Goal: Task Accomplishment & Management: Complete application form

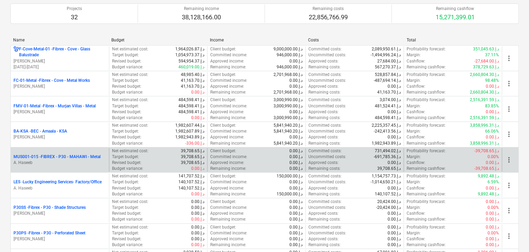
scroll to position [138, 0]
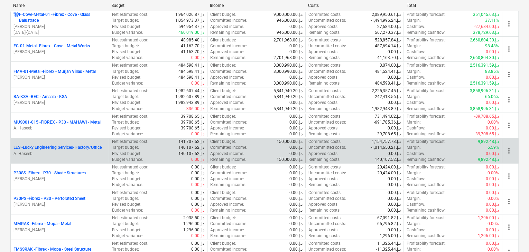
click at [56, 158] on div "LES - Lucky Engineering Services- Factory/Office A. Haseeb" at bounding box center [60, 151] width 98 height 24
click at [58, 154] on p "A. Haseeb" at bounding box center [59, 154] width 93 height 6
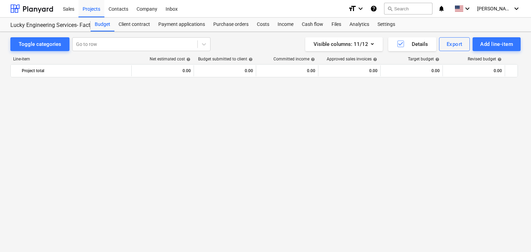
scroll to position [16742, 0]
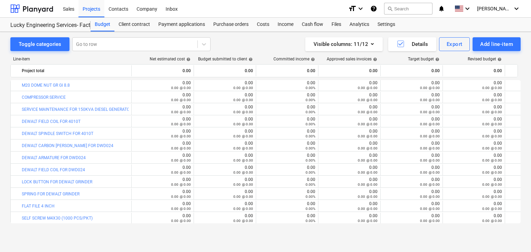
click at [490, 47] on div "Add line-item" at bounding box center [496, 44] width 33 height 9
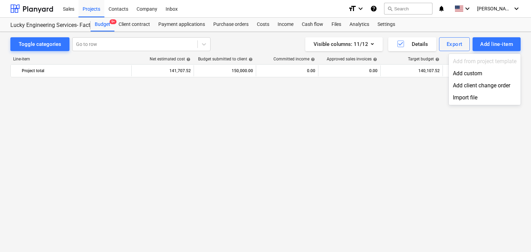
click at [467, 74] on div "Add custom" at bounding box center [485, 73] width 72 height 12
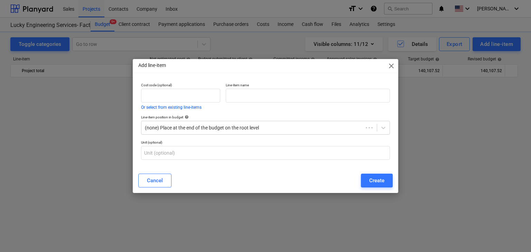
scroll to position [16742, 0]
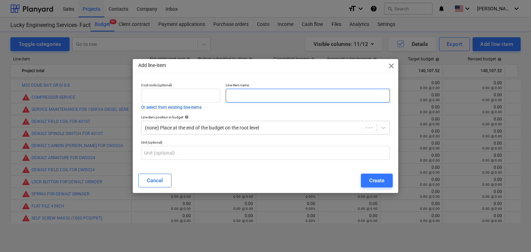
click at [263, 96] on input "text" at bounding box center [308, 96] width 164 height 14
paste input "JZX ALUMINIUM FLAP DISC 4 1/2 INCH 80 GRT"
type input "JZX ALUMINIUM FLAP DISC 4 1/2 INCH 80 GRT"
click at [373, 188] on div "Cancel Create" at bounding box center [265, 180] width 263 height 19
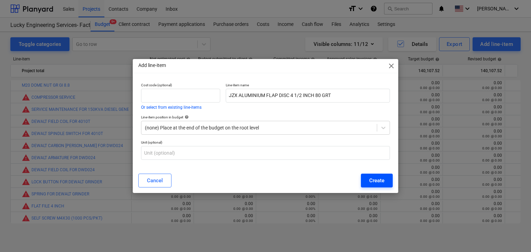
click at [374, 182] on div "Create" at bounding box center [376, 180] width 15 height 9
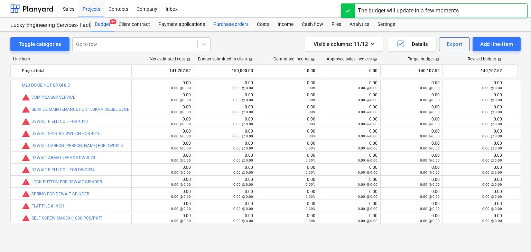
click at [230, 28] on div "Purchase orders" at bounding box center [231, 25] width 44 height 14
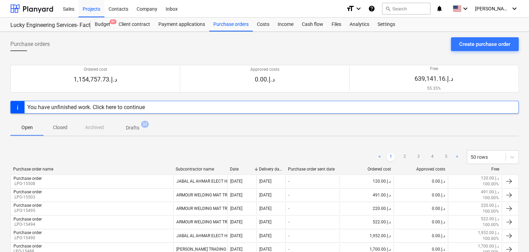
click at [479, 46] on div "Create purchase order" at bounding box center [484, 44] width 51 height 9
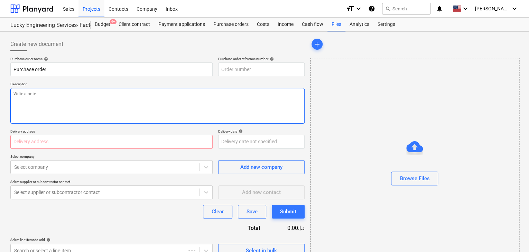
click at [224, 97] on textarea at bounding box center [157, 106] width 294 height 36
type textarea "x"
type input "LES-PO-534"
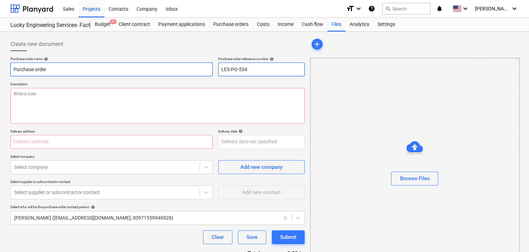
drag, startPoint x: 249, startPoint y: 69, endPoint x: 212, endPoint y: 67, distance: 37.0
click at [212, 67] on div "Purchase order name help Purchase order Purchase order reference number help LE…" at bounding box center [157, 67] width 294 height 20
type textarea "x"
type input "."
type textarea "x"
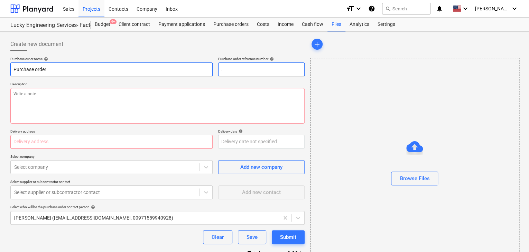
type input ".L"
type textarea "x"
type input ".LP"
type textarea "x"
type input ".LPO"
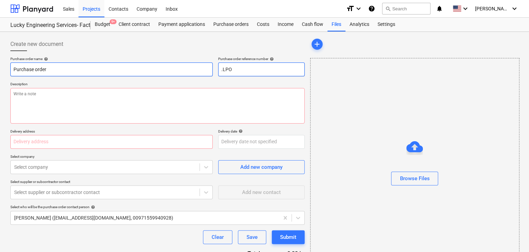
type textarea "x"
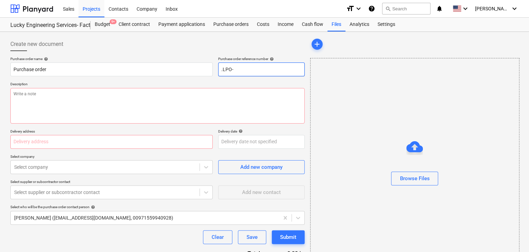
type input ".LPO-"
type textarea "x"
type input ".LPO-1"
type textarea "x"
type input ".LPO-15"
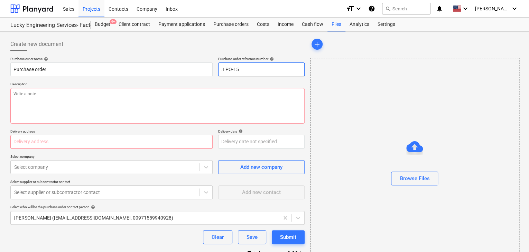
type textarea "x"
type input ".LPO-155"
type textarea "x"
type input ".LPO-1550"
type textarea "x"
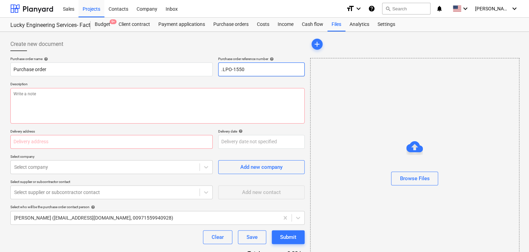
type input ".LPO-15509"
type textarea "x"
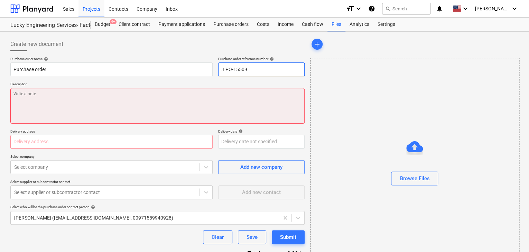
type input ".LPO-15509"
click at [105, 115] on textarea at bounding box center [157, 106] width 294 height 36
type textarea "x"
type textarea "1"
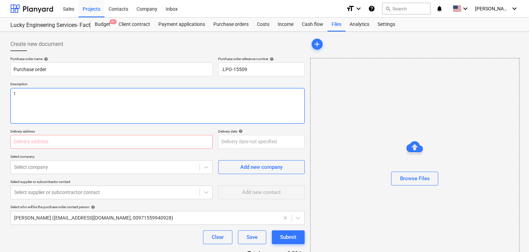
type textarea "x"
type textarea "10"
type textarea "x"
type textarea "10/"
type textarea "x"
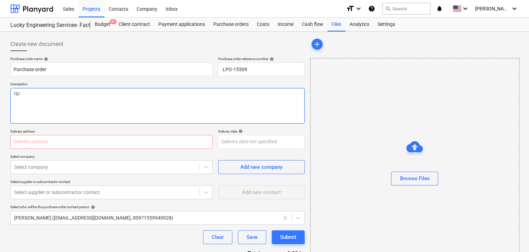
type textarea "10/S"
type textarea "x"
type textarea "10/SE"
type textarea "x"
type textarea "10/SEP/"
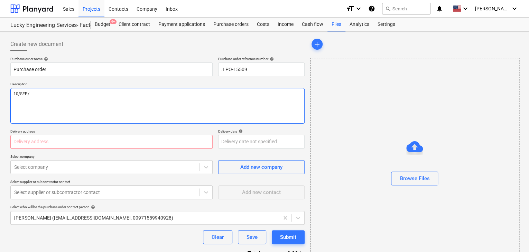
type textarea "x"
type textarea "10/[DATE]"
type textarea "x"
type textarea "[DATE]"
type textarea "x"
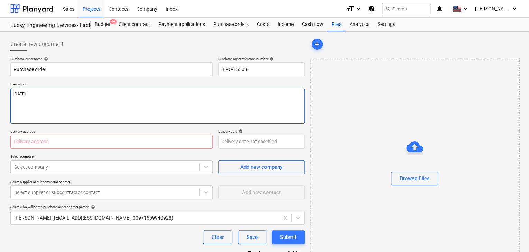
type textarea "[DATE]"
type textarea "x"
type textarea "[DATE]"
click at [76, 148] on input "text" at bounding box center [111, 142] width 202 height 14
type textarea "x"
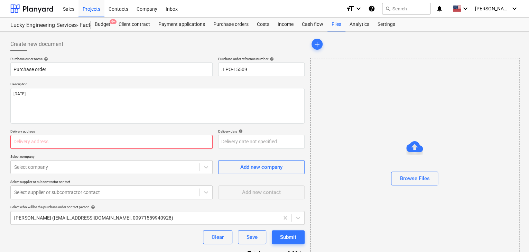
type input "L"
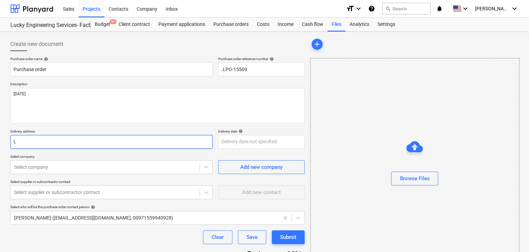
type textarea "x"
type input "LU"
type textarea "x"
type input "LUK"
type textarea "x"
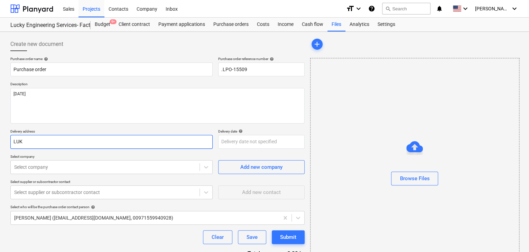
type input "LU"
type textarea "x"
type input "LUC"
type textarea "x"
type input "LUCK"
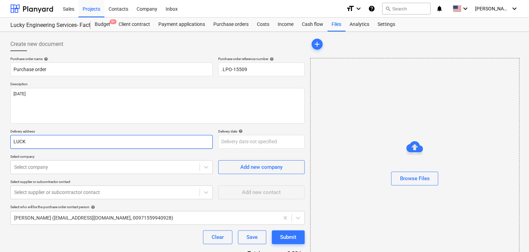
type textarea "x"
type input "LUCKY"
type textarea "x"
type input "LUCKY"
type textarea "x"
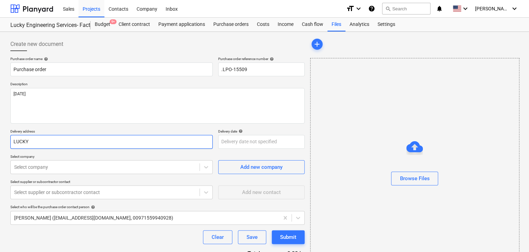
type input "LUCKY E"
type textarea "x"
type input "LUCKY EN"
type textarea "x"
type input "LUCKY ENG"
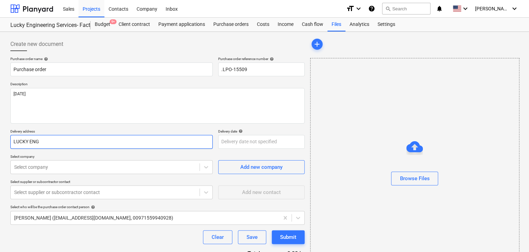
type textarea "x"
type input "LUCKY ENGI"
type textarea "x"
type input "LUCKY ENGIN"
type textarea "x"
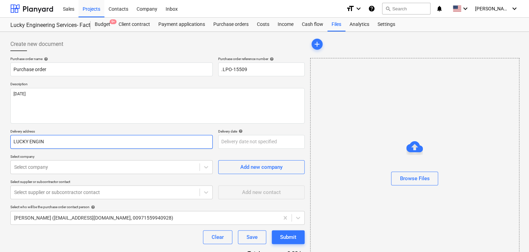
type input "LUCKY ENGINE"
type textarea "x"
type input "LUCKY ENGINEE"
type textarea "x"
type input "LUCKY ENGINEER"
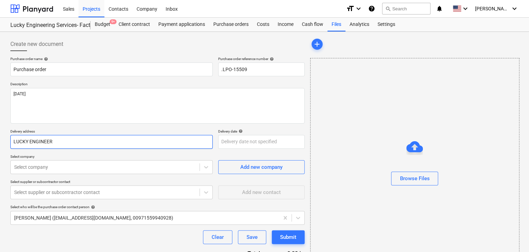
type textarea "x"
type input "LUCKY ENGINEERI"
type textarea "x"
type input "LUCKY ENGINEERIN"
type textarea "x"
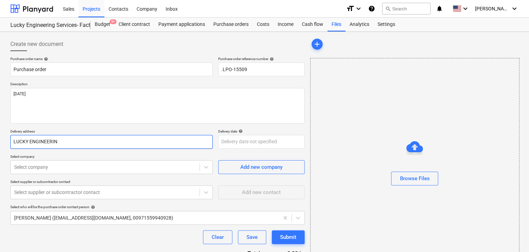
type input "LUCKY ENGINEERING"
type textarea "x"
type input "LUCKY ENGINEERING"
type textarea "x"
type input "LUCKY ENGINEERING S"
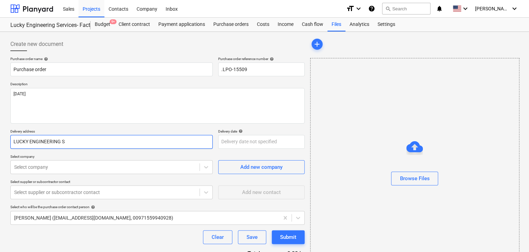
type textarea "x"
type input "LUCKY ENGINEERING SE"
type textarea "x"
type input "LUCKY ENGINEERING SER"
type textarea "x"
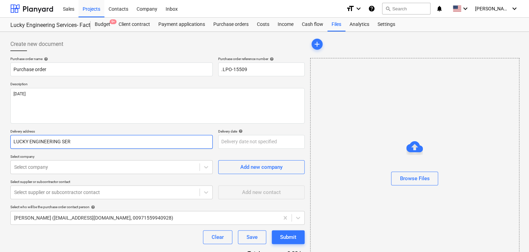
type input "LUCKY ENGINEERING SERV"
type textarea "x"
type input "LUCKY ENGINEERING SERVI"
type textarea "x"
type input "LUCKY ENGINEERING SERVIC"
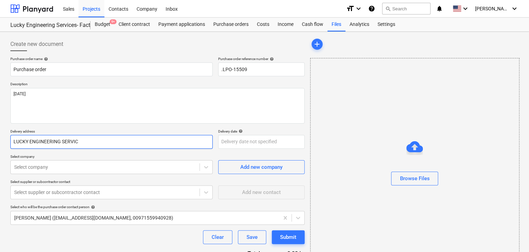
type textarea "x"
type input "LUCKY ENGINEERING SERVICE"
type textarea "x"
type input "LUCKY ENGINEERING SERVICES"
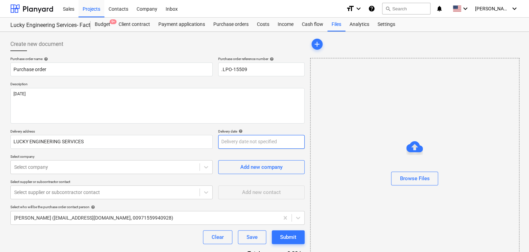
click at [243, 144] on body "Sales Projects Contacts Company Inbox format_size keyboard_arrow_down help sear…" at bounding box center [264, 126] width 529 height 252
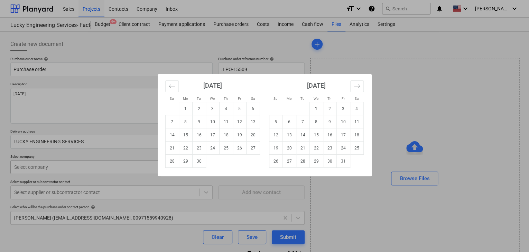
drag, startPoint x: 201, startPoint y: 165, endPoint x: 168, endPoint y: 166, distance: 32.9
click at [201, 166] on td "30" at bounding box center [198, 161] width 13 height 13
type textarea "x"
type input "[DATE]"
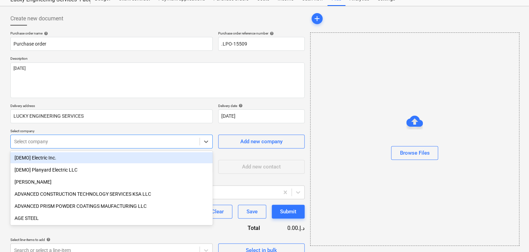
click at [54, 166] on body "Sales Projects Contacts Company Inbox format_size keyboard_arrow_down help sear…" at bounding box center [264, 100] width 529 height 252
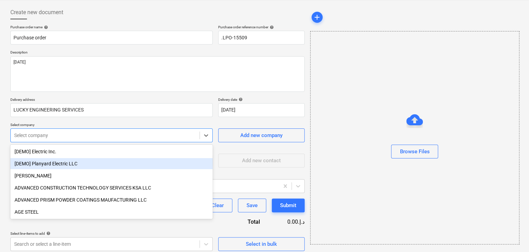
scroll to position [32, 0]
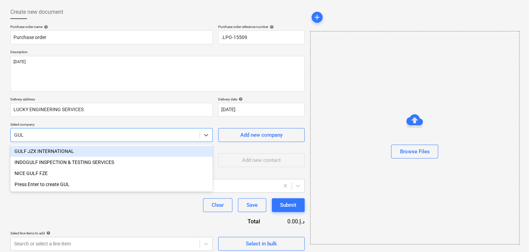
type input "GULF"
click at [67, 148] on div "GULF JZX INTERNATIONAL" at bounding box center [111, 151] width 202 height 11
type textarea "x"
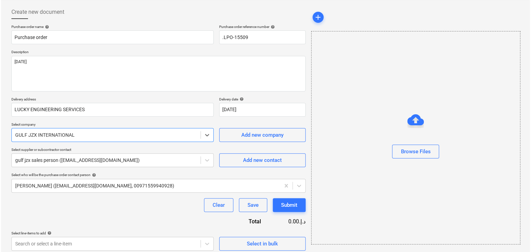
scroll to position [36, 0]
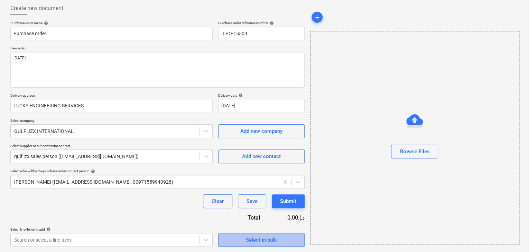
click at [236, 234] on button "Select in bulk" at bounding box center [261, 240] width 86 height 14
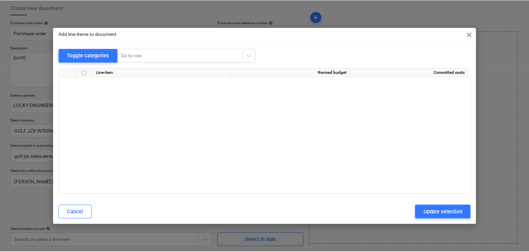
scroll to position [14288, 0]
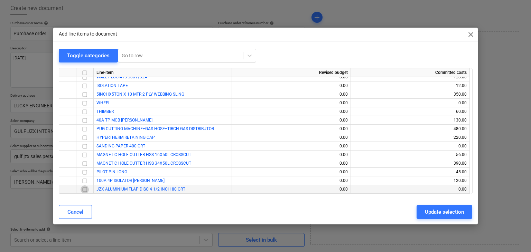
click at [84, 191] on input "checkbox" at bounding box center [85, 190] width 8 height 8
drag, startPoint x: 444, startPoint y: 209, endPoint x: 120, endPoint y: 252, distance: 326.8
click at [440, 210] on div "Update selection" at bounding box center [444, 212] width 39 height 9
type textarea "x"
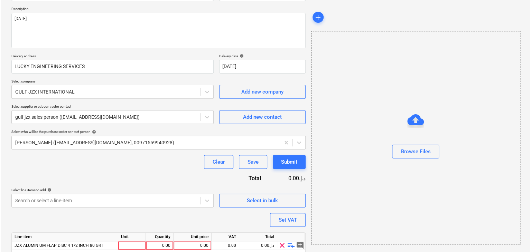
scroll to position [101, 0]
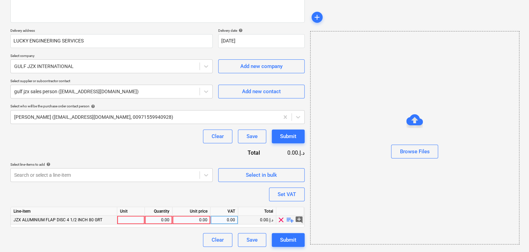
click at [122, 220] on div at bounding box center [131, 220] width 28 height 9
type input "NOS"
type textarea "x"
click at [155, 219] on div "0.00" at bounding box center [159, 220] width 22 height 9
type input "500"
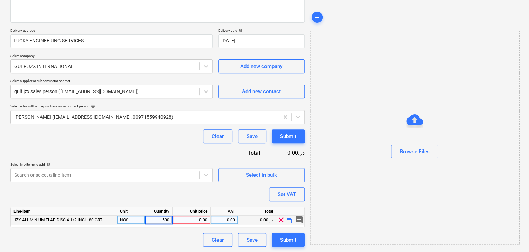
type textarea "x"
click at [177, 216] on div "0.00" at bounding box center [191, 220] width 32 height 9
type input "1.40"
type textarea "x"
click at [337, 214] on div "Browse Files" at bounding box center [414, 138] width 209 height 214
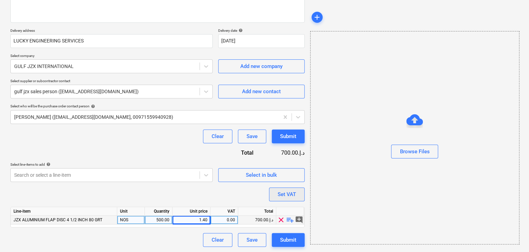
click at [290, 193] on div "Set VAT" at bounding box center [287, 194] width 18 height 9
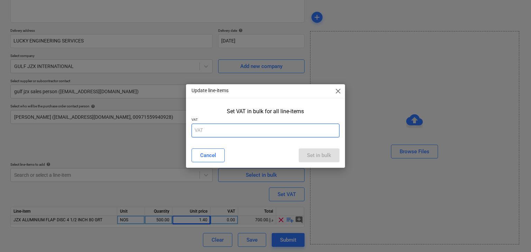
click at [236, 127] on input "text" at bounding box center [266, 131] width 148 height 14
type input "5"
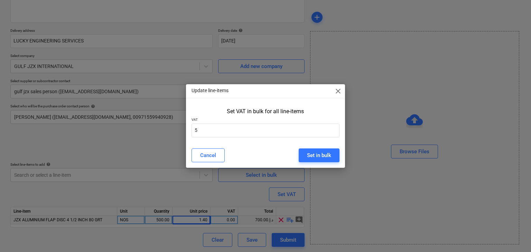
click at [304, 147] on div "Cancel Set in bulk" at bounding box center [265, 155] width 157 height 19
click at [304, 151] on button "Set in bulk" at bounding box center [319, 156] width 41 height 14
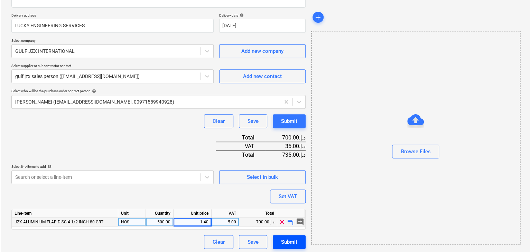
scroll to position [118, 0]
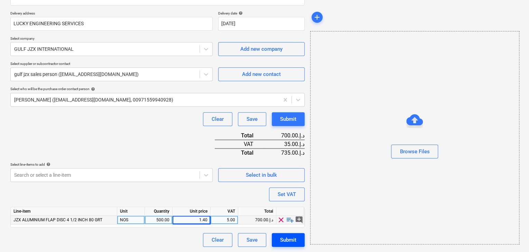
click at [286, 239] on div "Submit" at bounding box center [288, 240] width 16 height 9
type textarea "x"
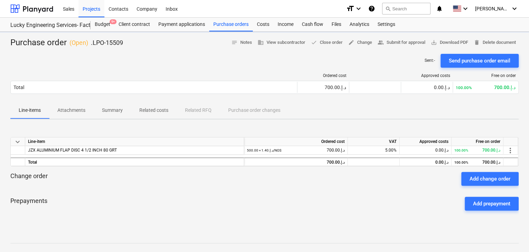
click at [455, 42] on span "save_alt Download PDF" at bounding box center [449, 43] width 37 height 8
